Goal: Find specific page/section: Find specific page/section

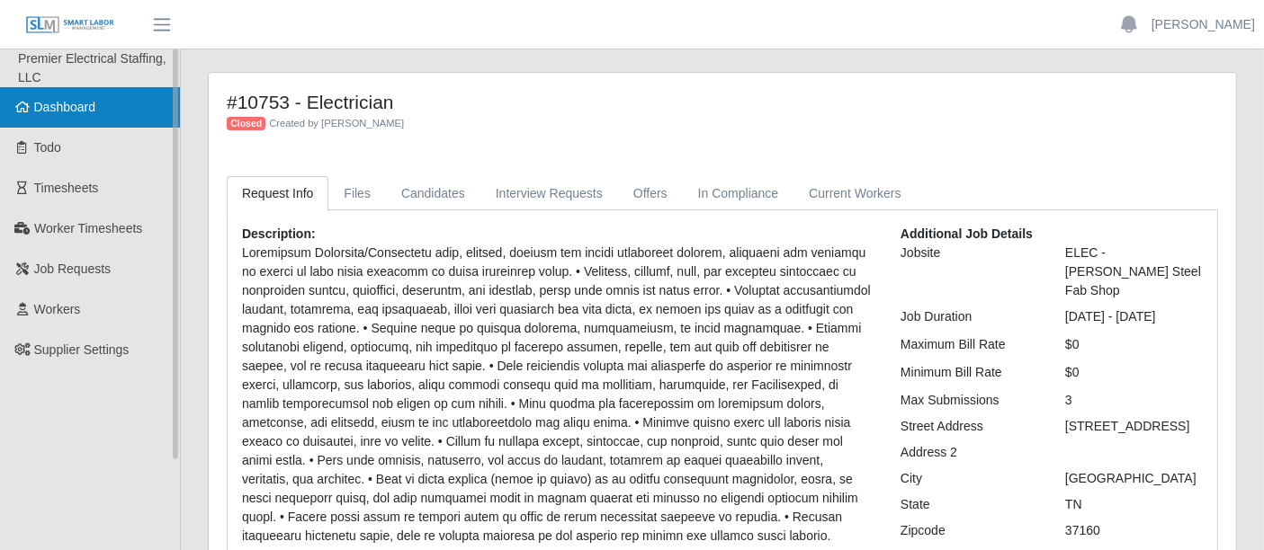
click at [74, 95] on link "Dashboard" at bounding box center [90, 107] width 180 height 40
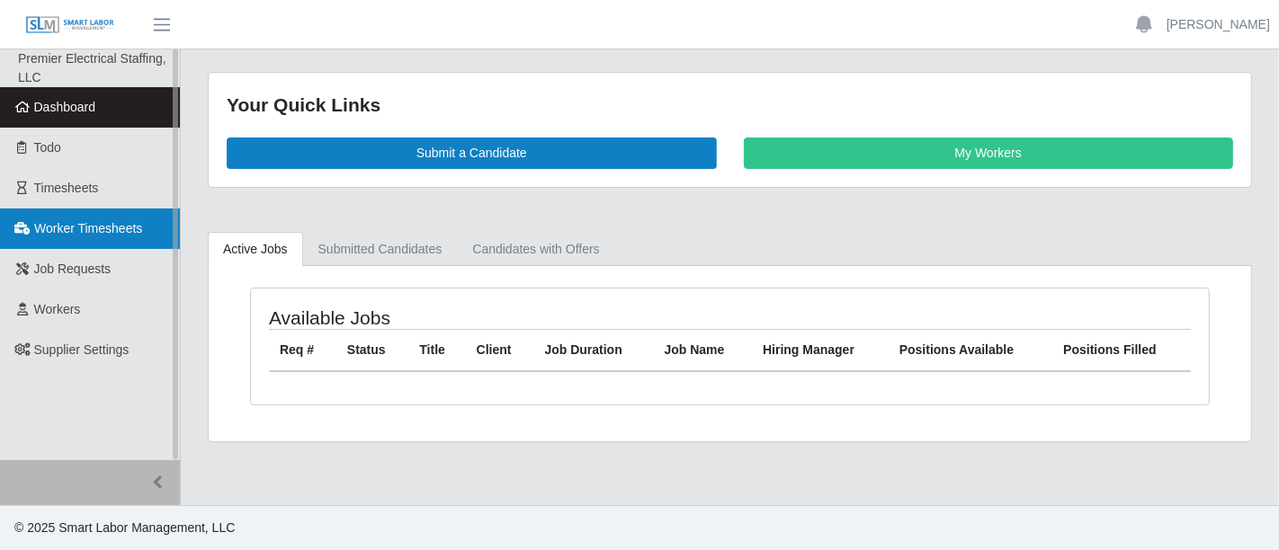
click at [90, 235] on span "Worker Timesheets" at bounding box center [88, 228] width 108 height 14
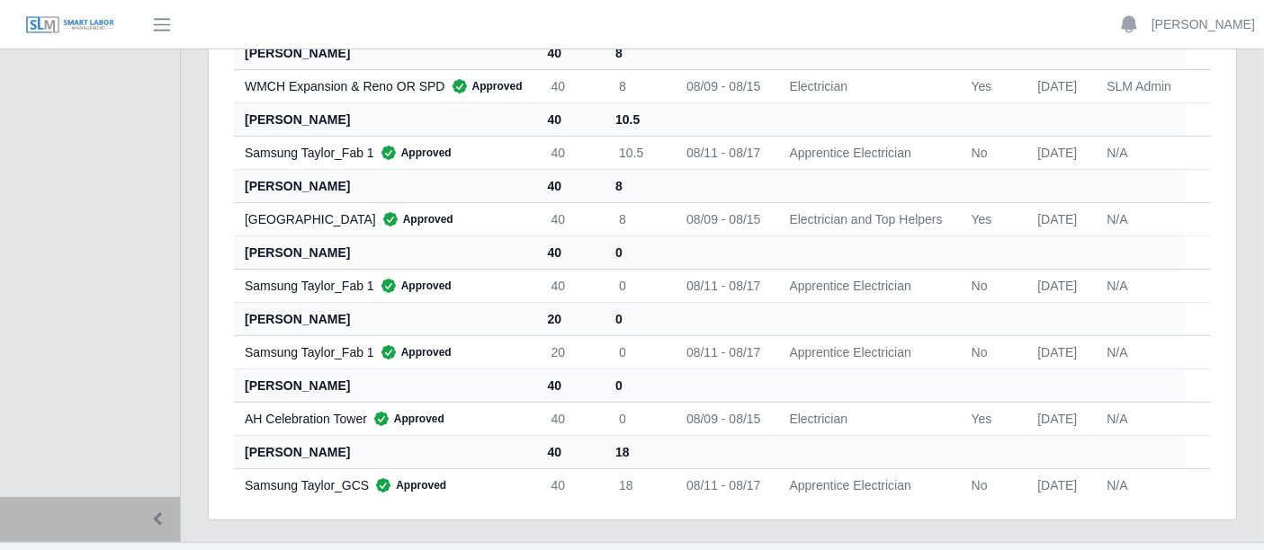
scroll to position [360, 0]
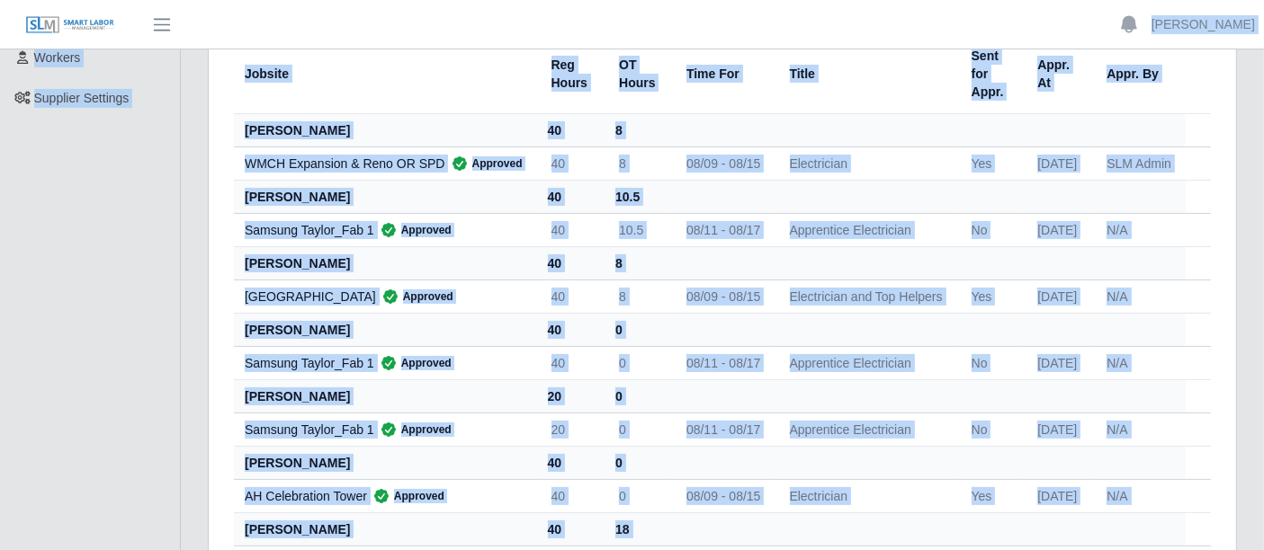
drag, startPoint x: 297, startPoint y: 453, endPoint x: 277, endPoint y: 14, distance: 439.3
click at [276, 13] on div "[PERSON_NAME] Account Settings Logout Premier Electrical Staffing, LLC Dashboar…" at bounding box center [632, 206] width 1264 height 916
